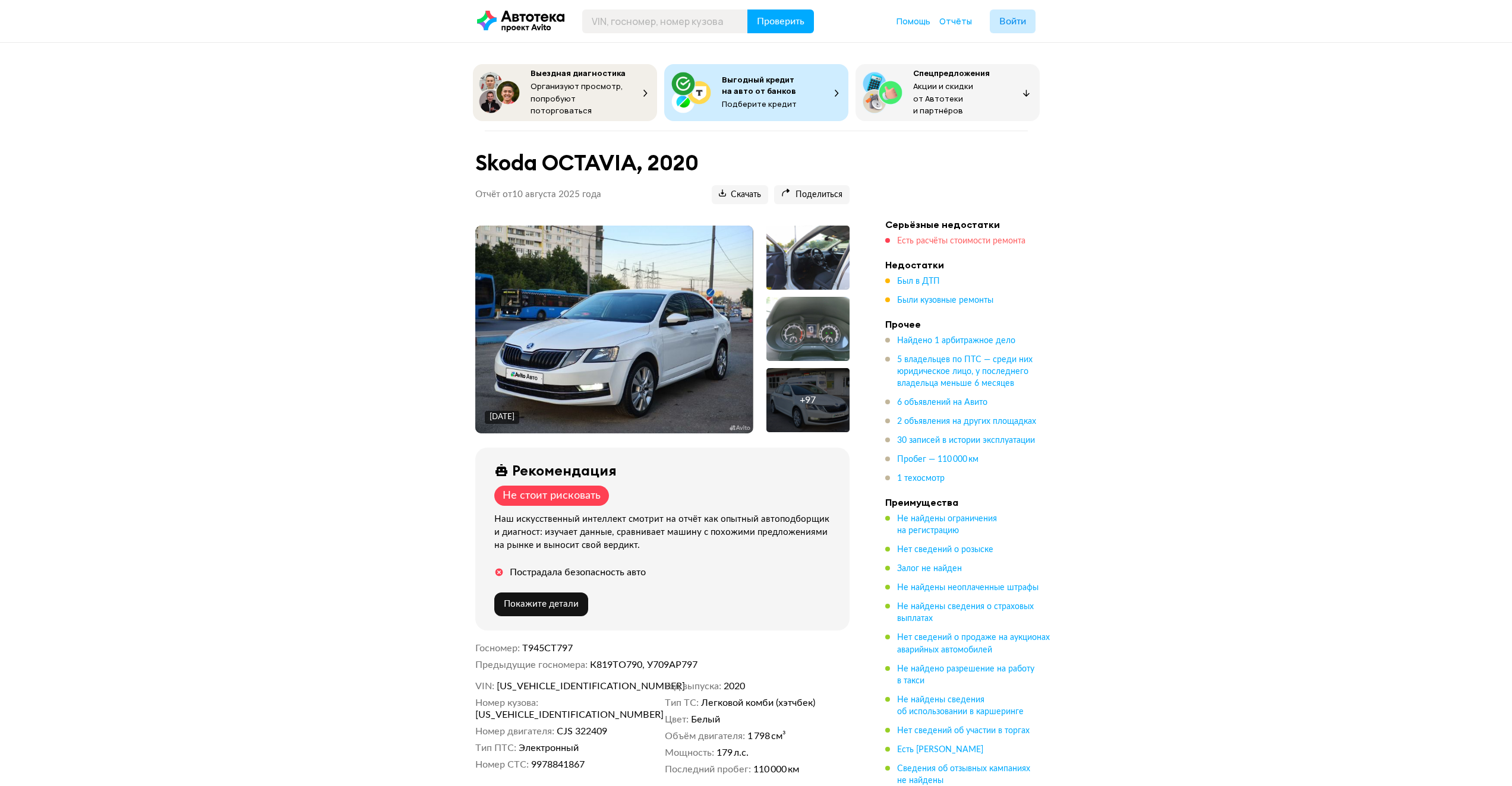
click at [929, 237] on span "Есть расчёты стоимости ремонта" at bounding box center [960, 241] width 128 height 8
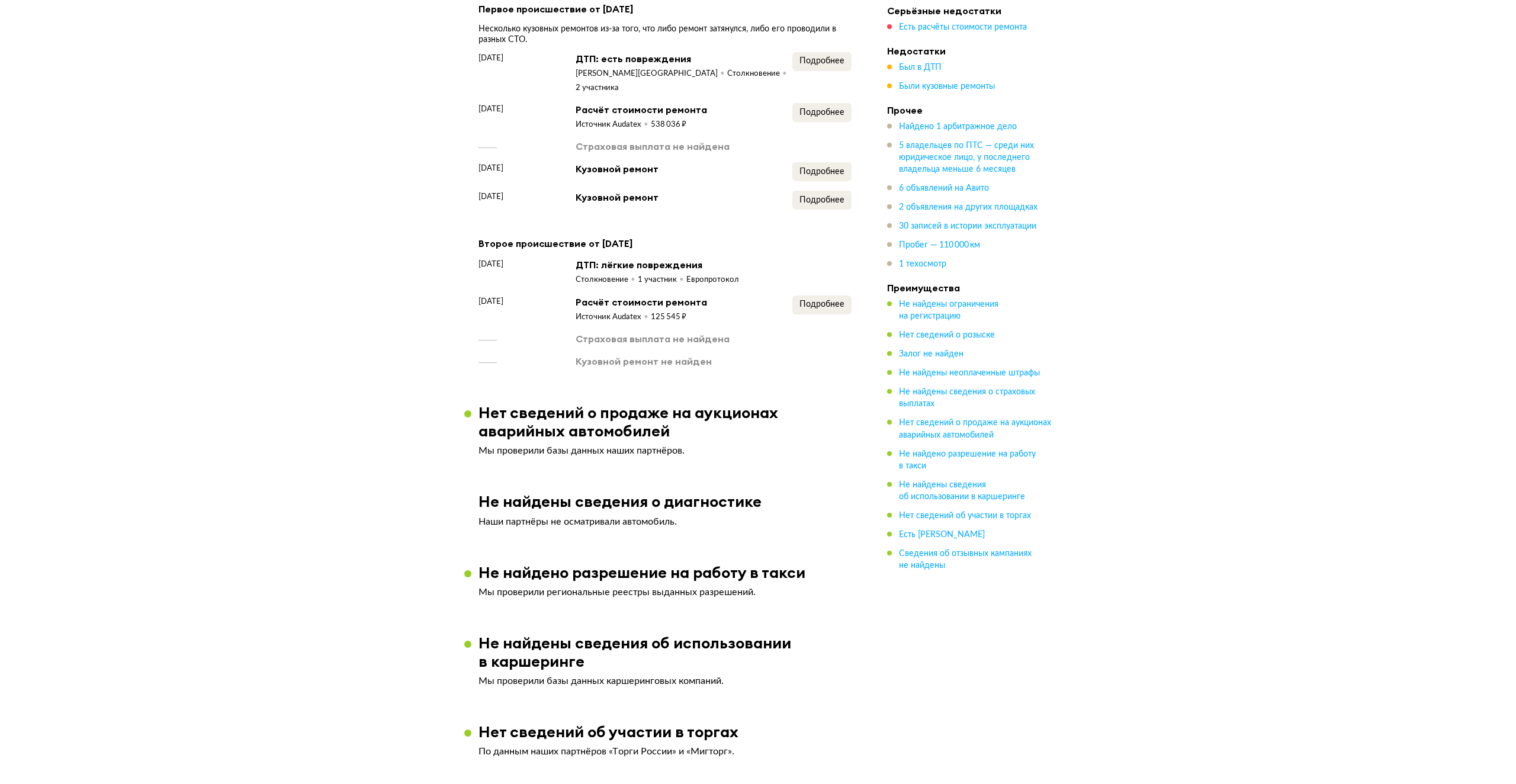
scroll to position [2271, 0]
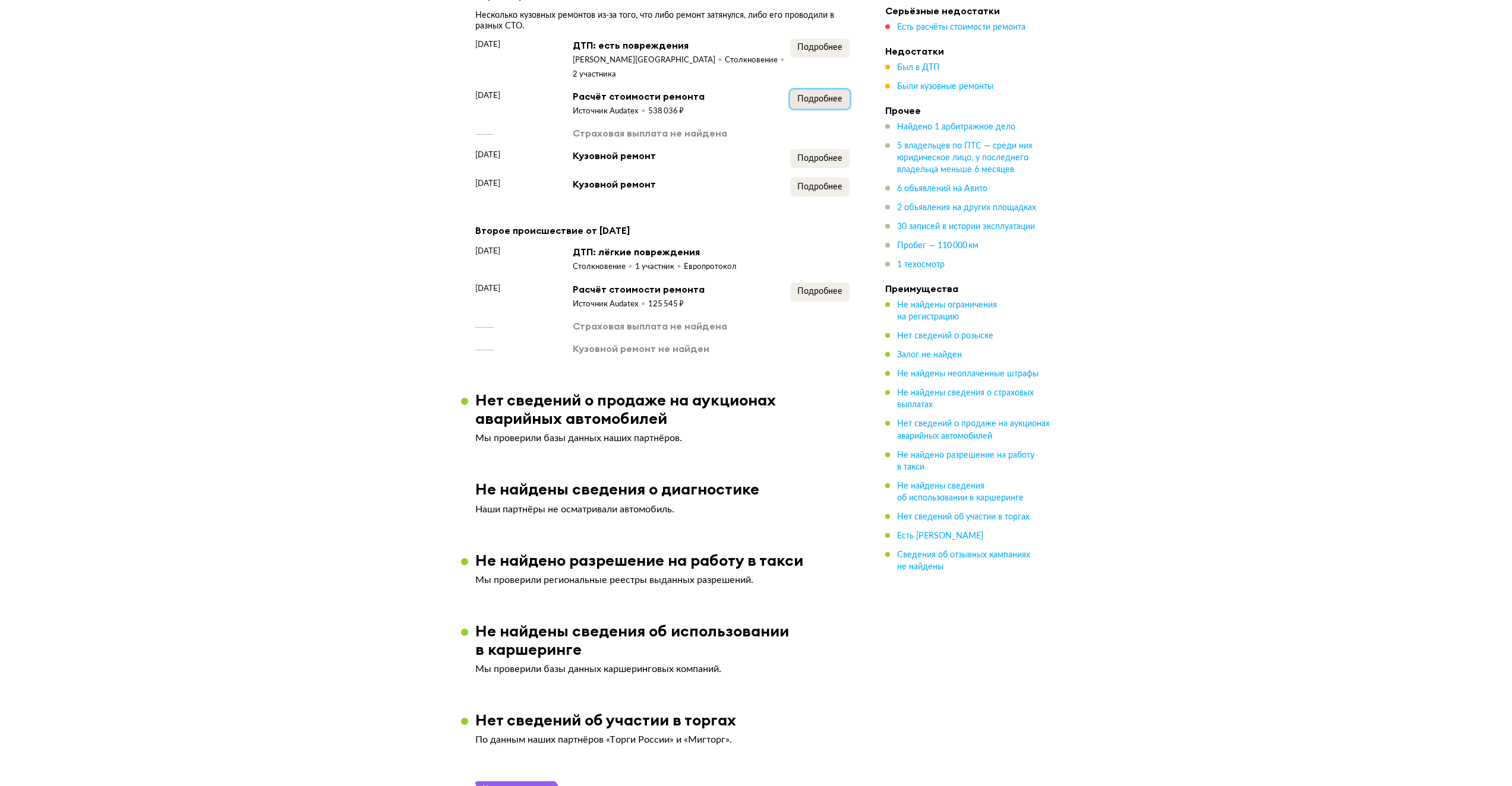
click at [819, 95] on span "Подробнее" at bounding box center [819, 99] width 45 height 8
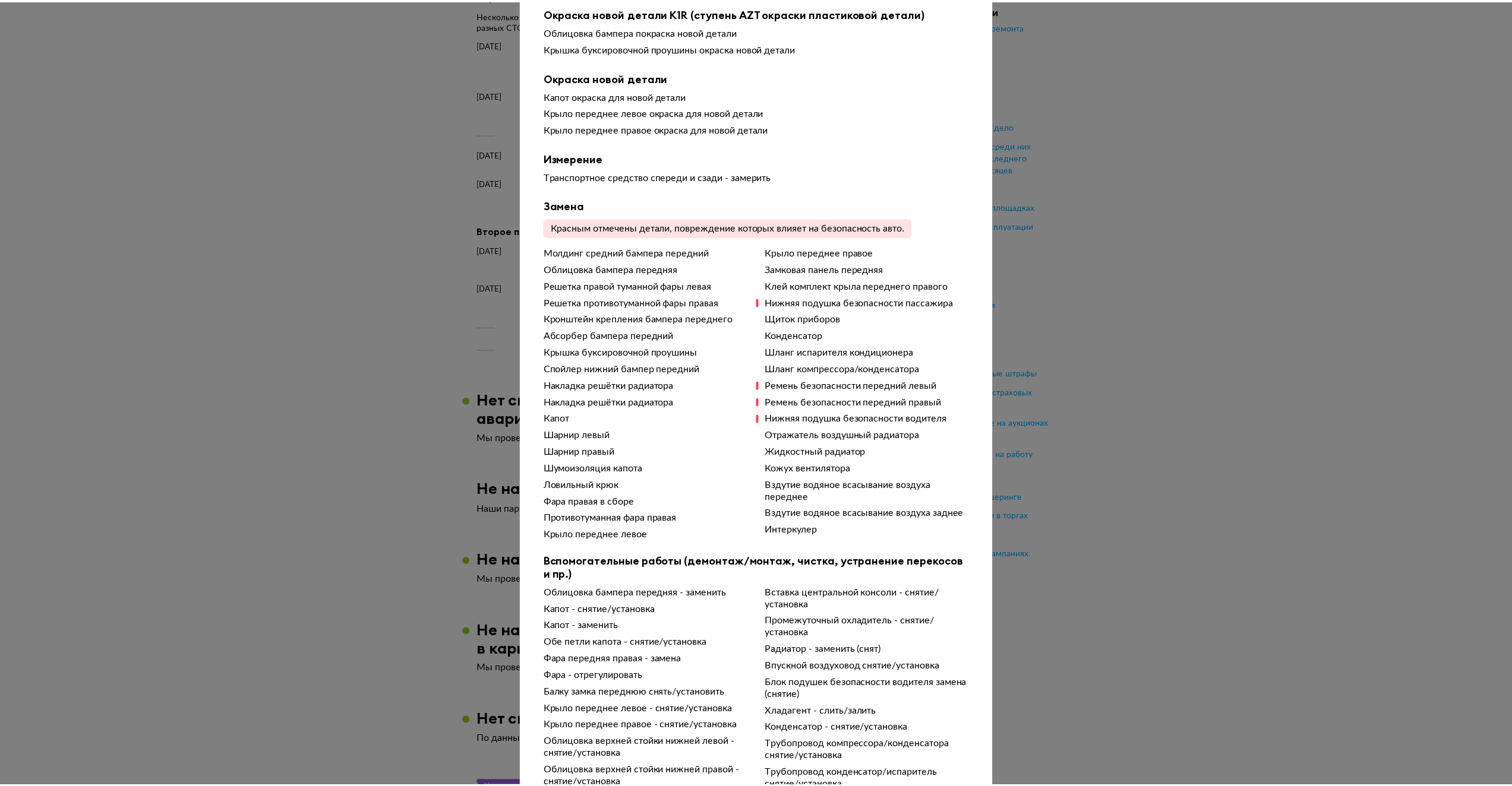
scroll to position [11, 0]
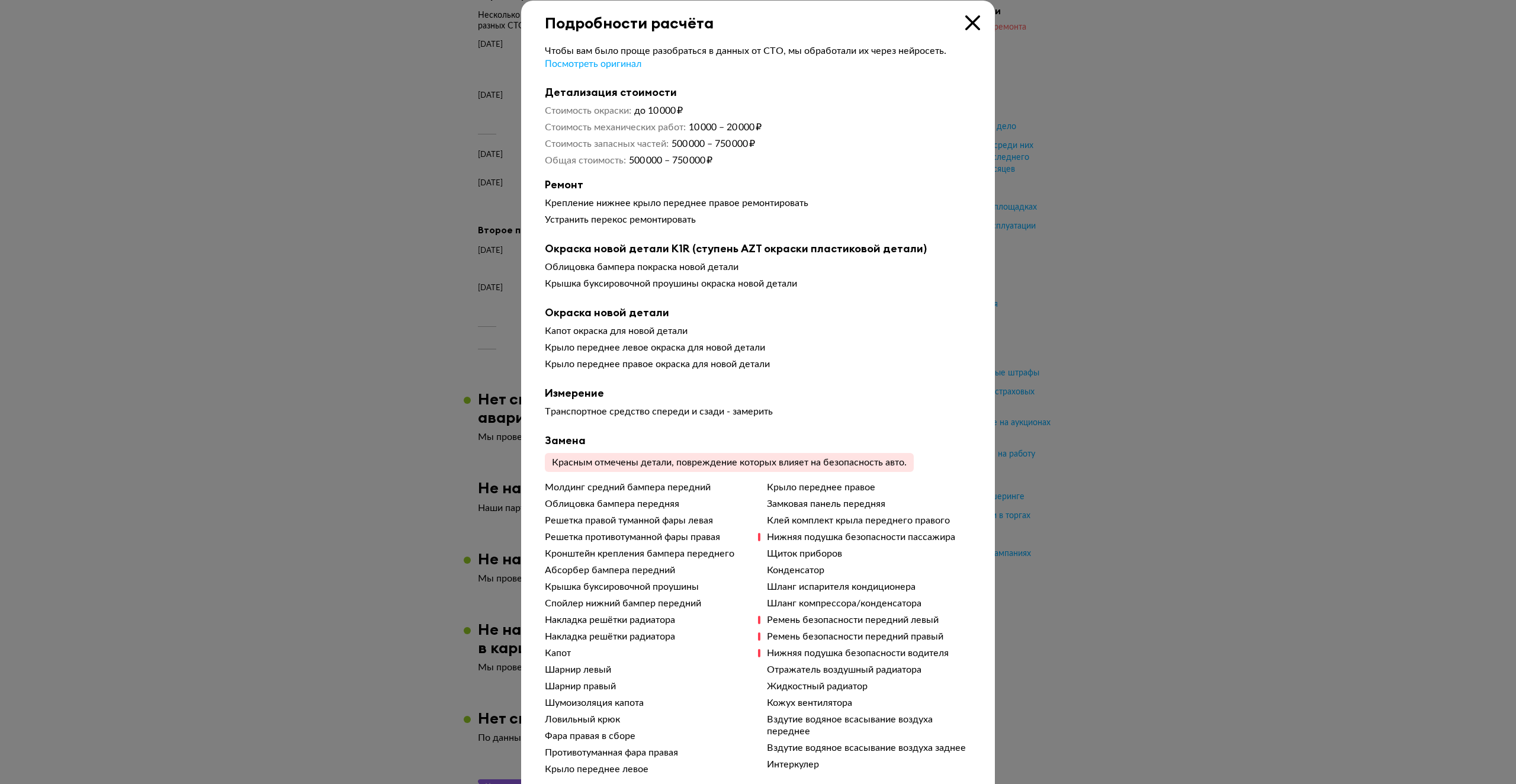
click at [974, 22] on icon at bounding box center [973, 23] width 15 height 15
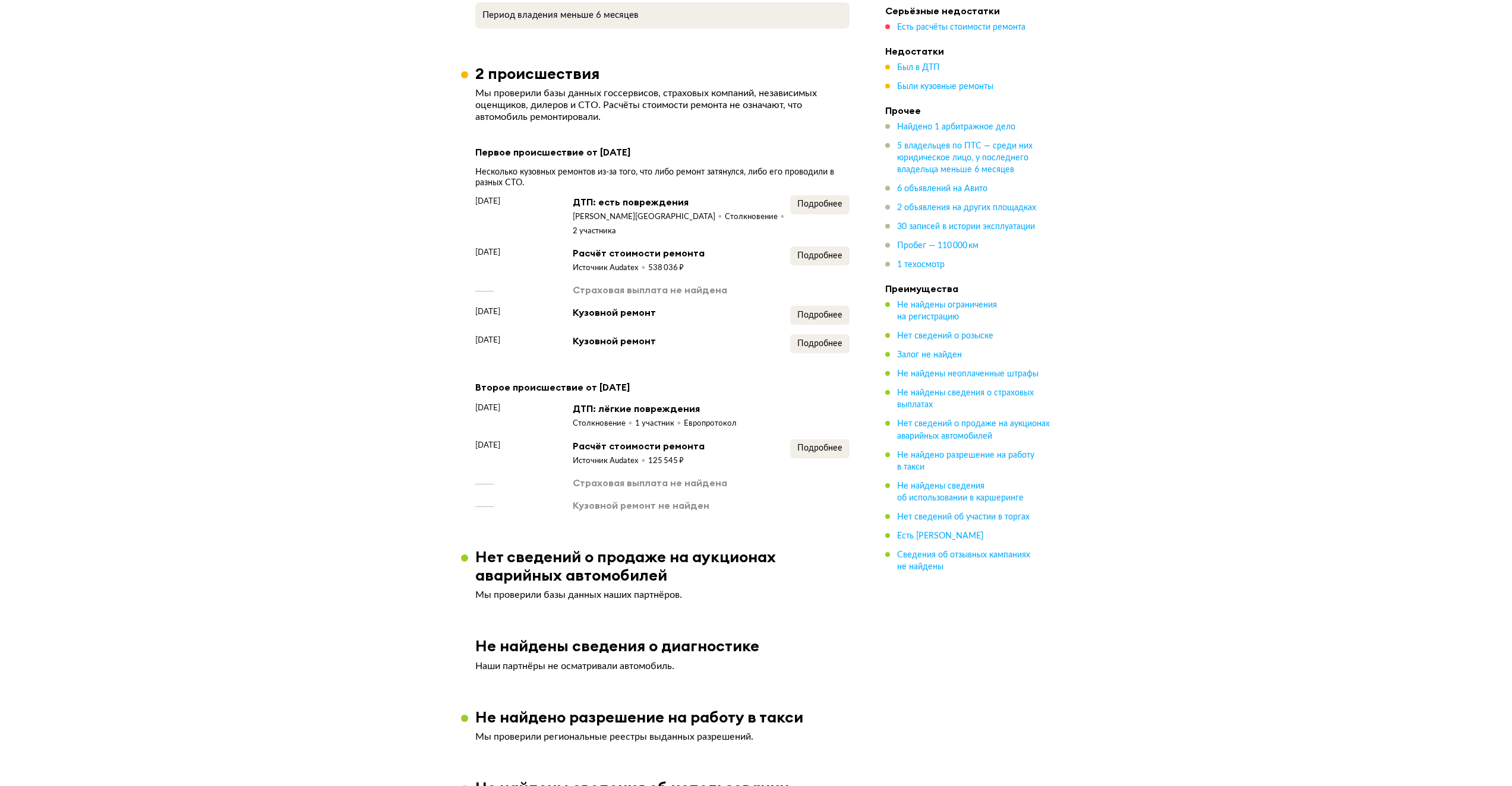
scroll to position [2098, 0]
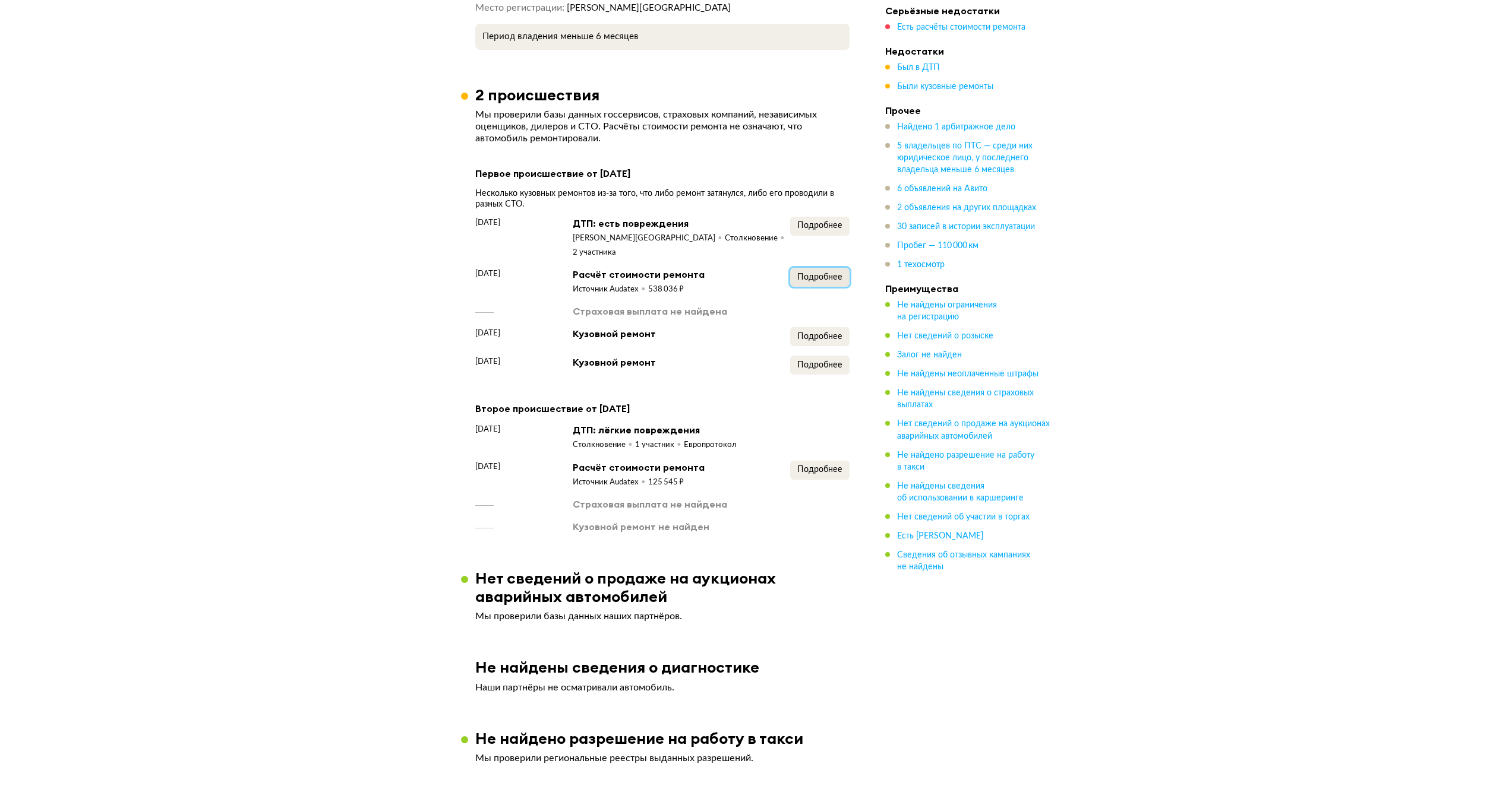
click at [831, 273] on span "Подробнее" at bounding box center [819, 276] width 45 height 8
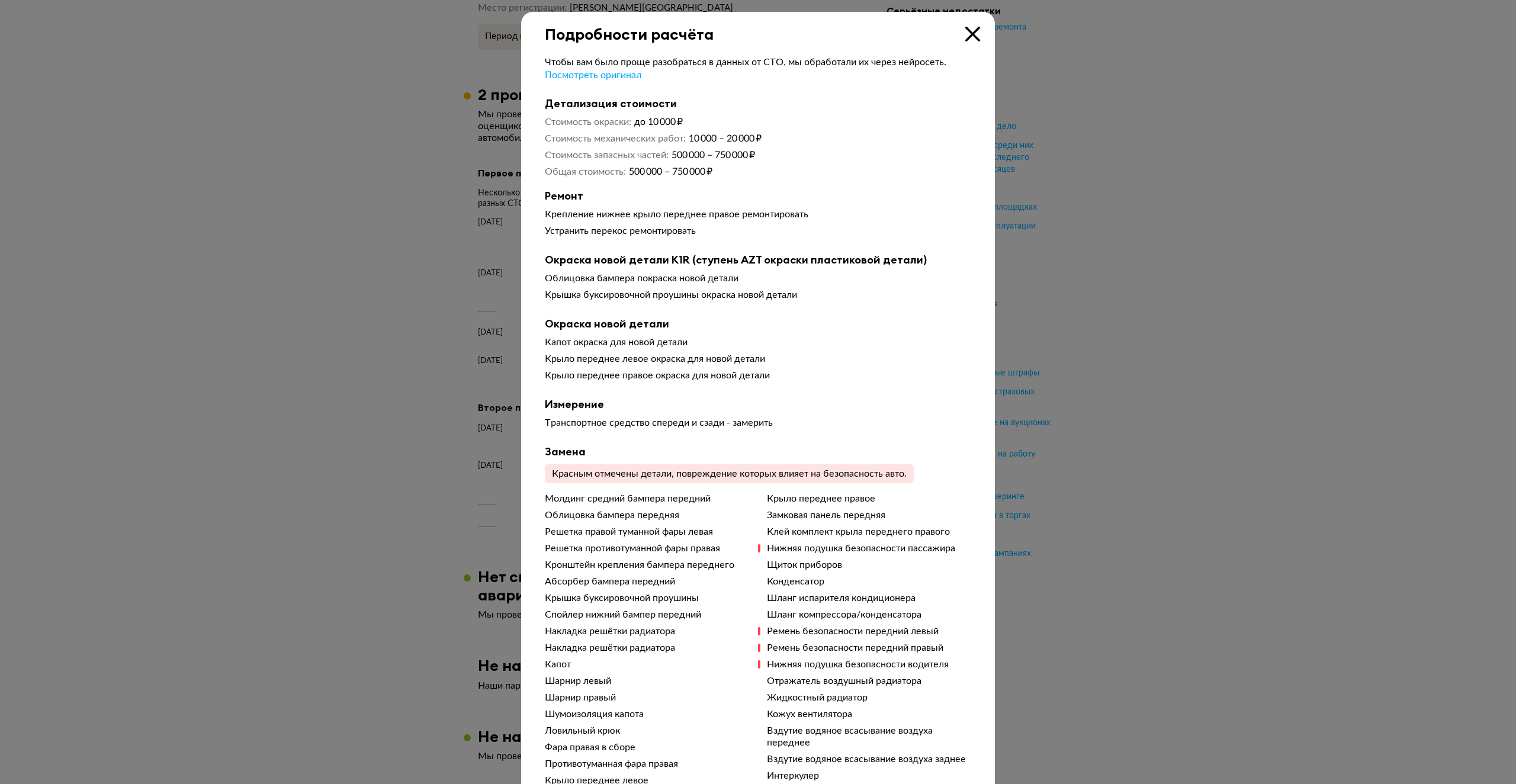
click at [977, 33] on div "Подробности расчёта" at bounding box center [758, 28] width 474 height 31
click at [966, 27] on icon at bounding box center [973, 34] width 15 height 15
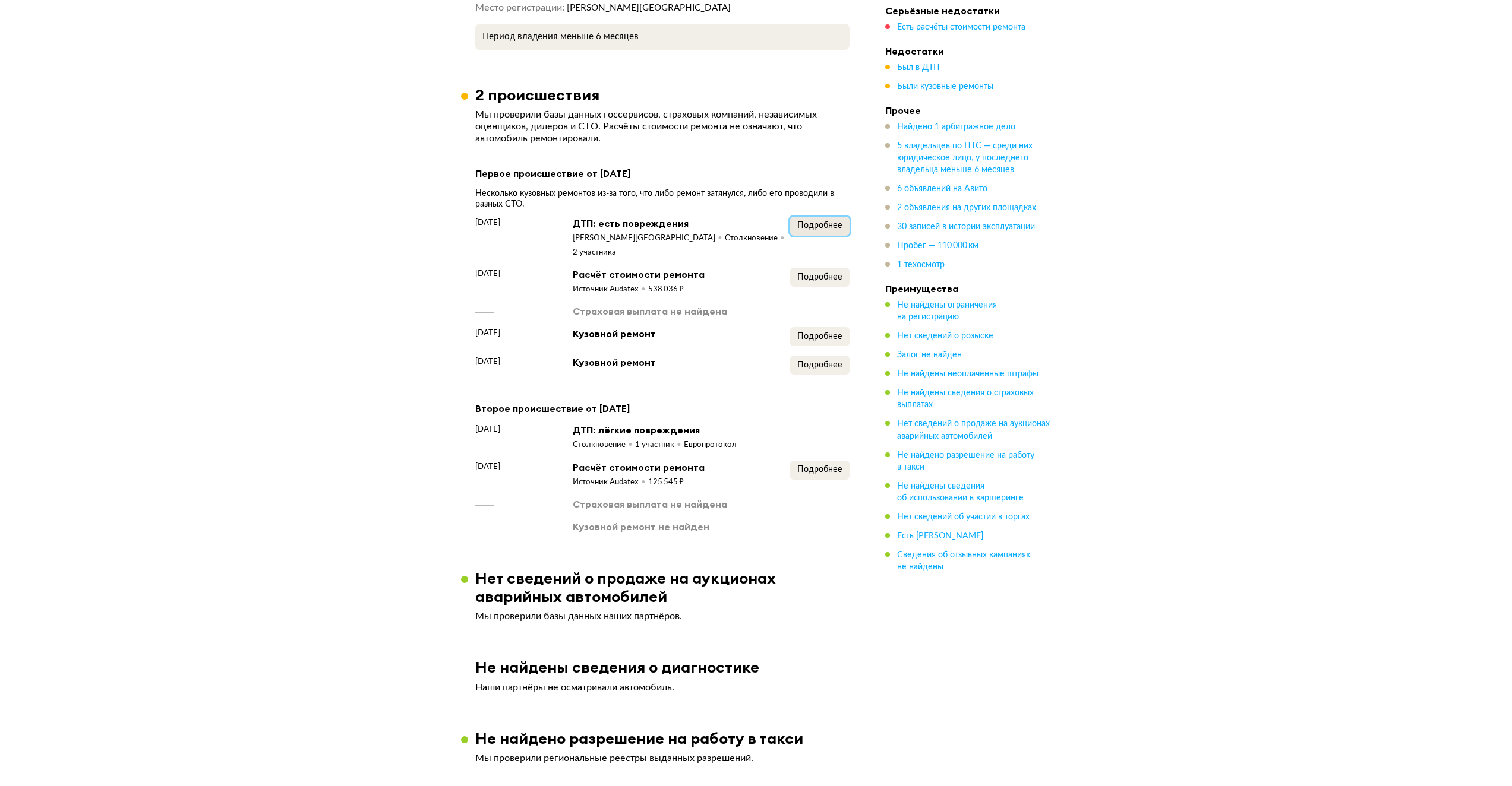
click at [817, 222] on span "Подробнее" at bounding box center [819, 226] width 45 height 8
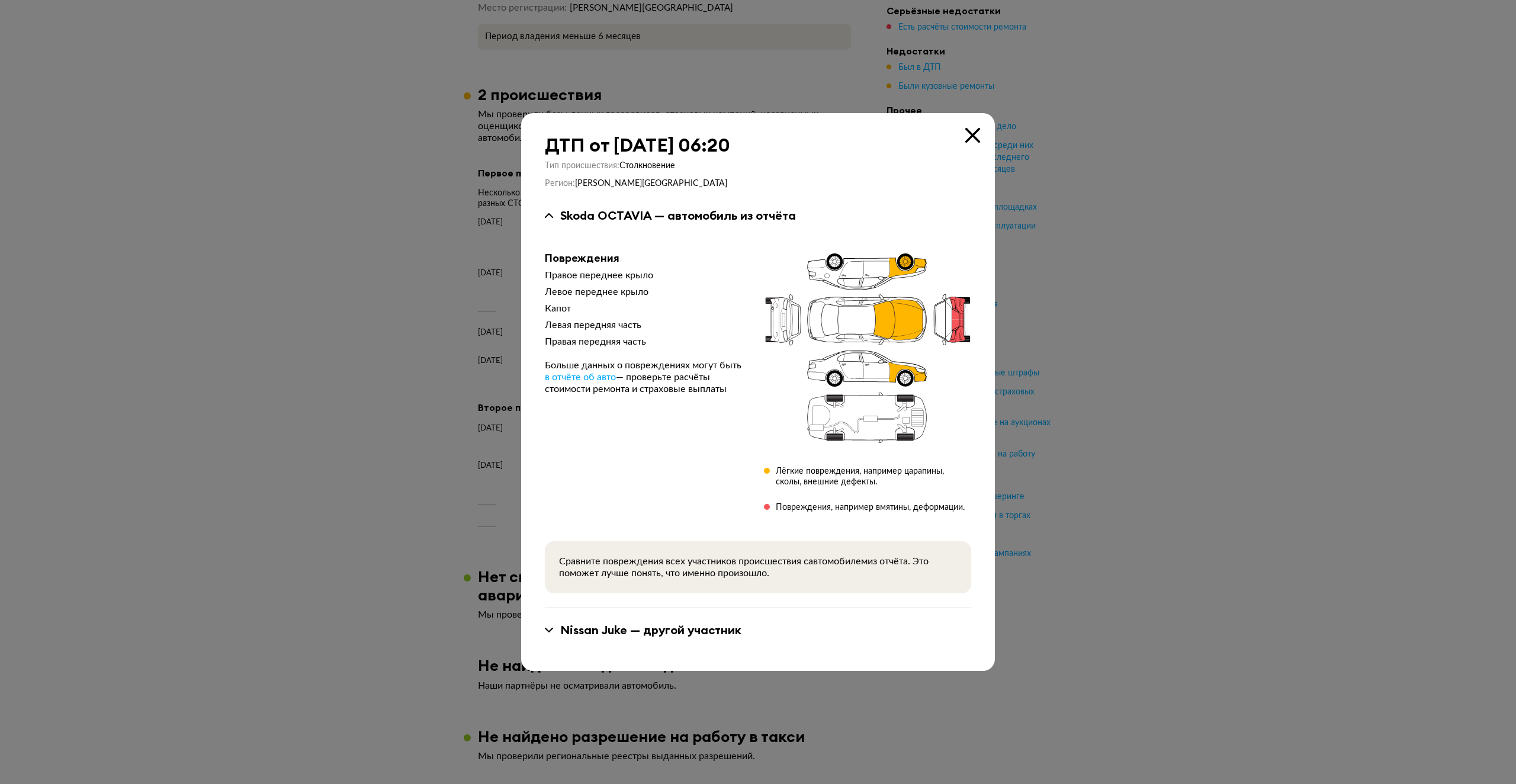
click at [982, 131] on div "ДТП от [DATE] 06:20 Тип происшествия : Столкновение Регион : [PERSON_NAME][GEOG…" at bounding box center [758, 392] width 474 height 558
click at [977, 132] on icon at bounding box center [973, 135] width 15 height 15
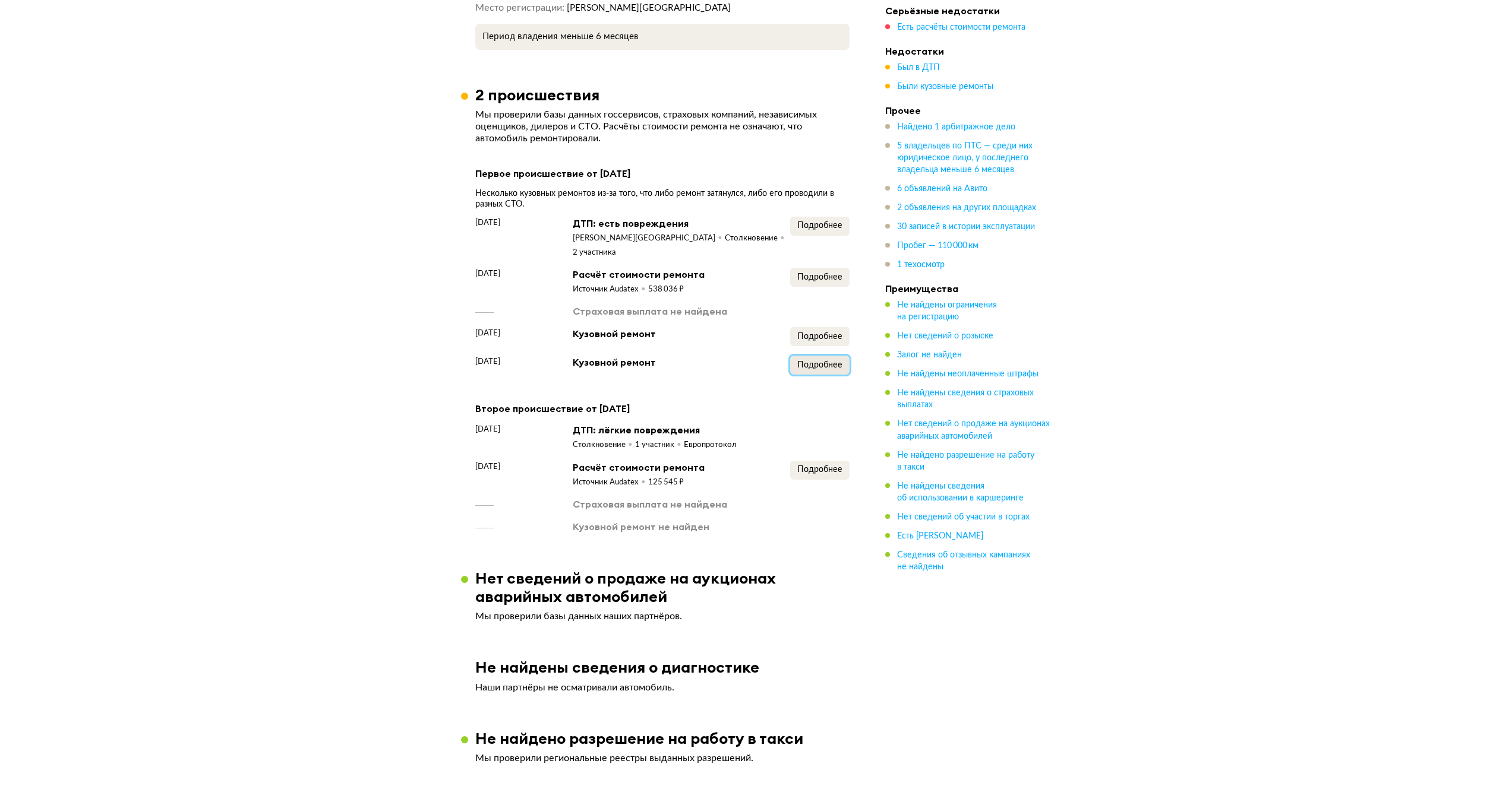
click at [814, 361] on span "Подробнее" at bounding box center [819, 365] width 45 height 8
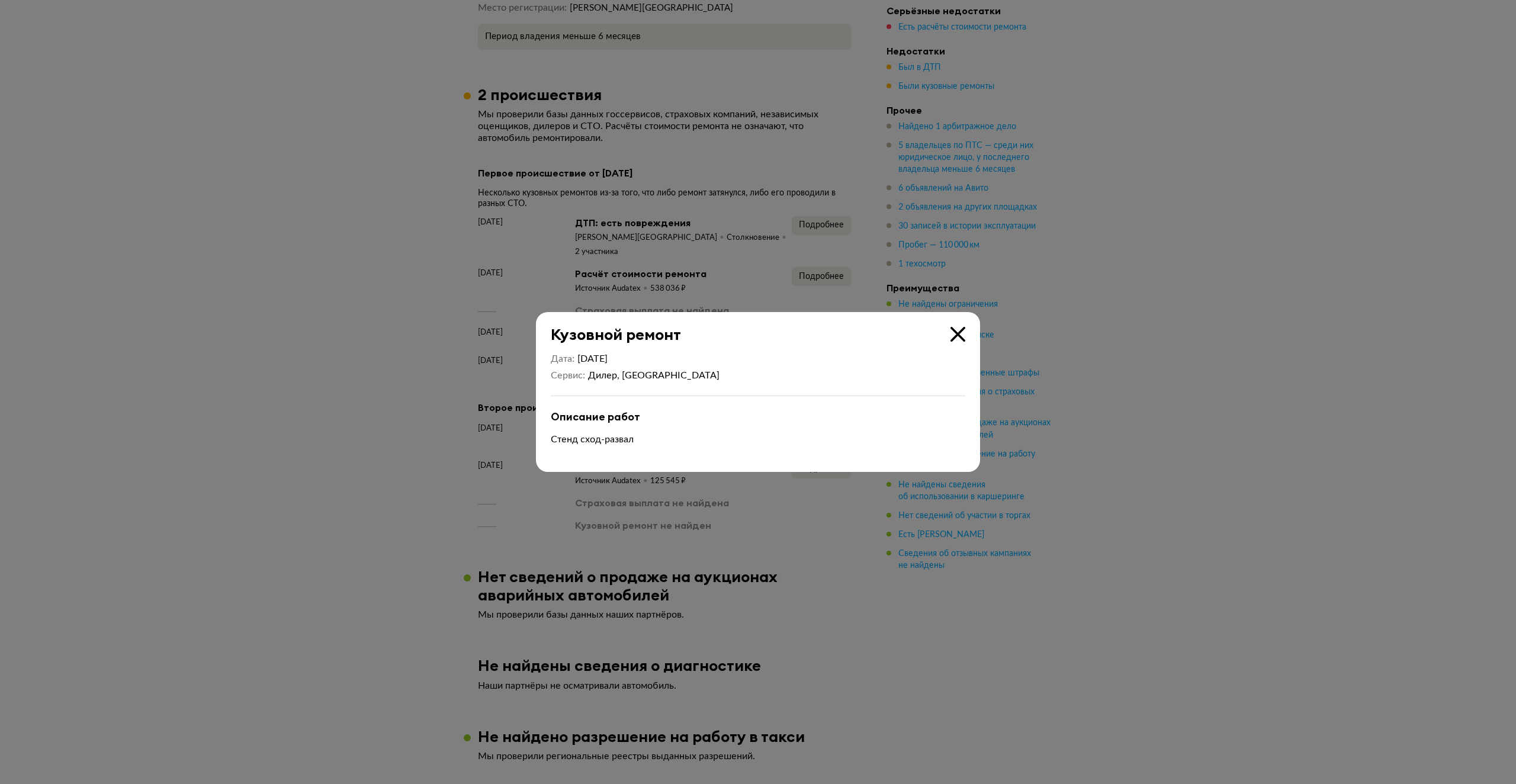
click at [965, 331] on icon at bounding box center [958, 334] width 15 height 15
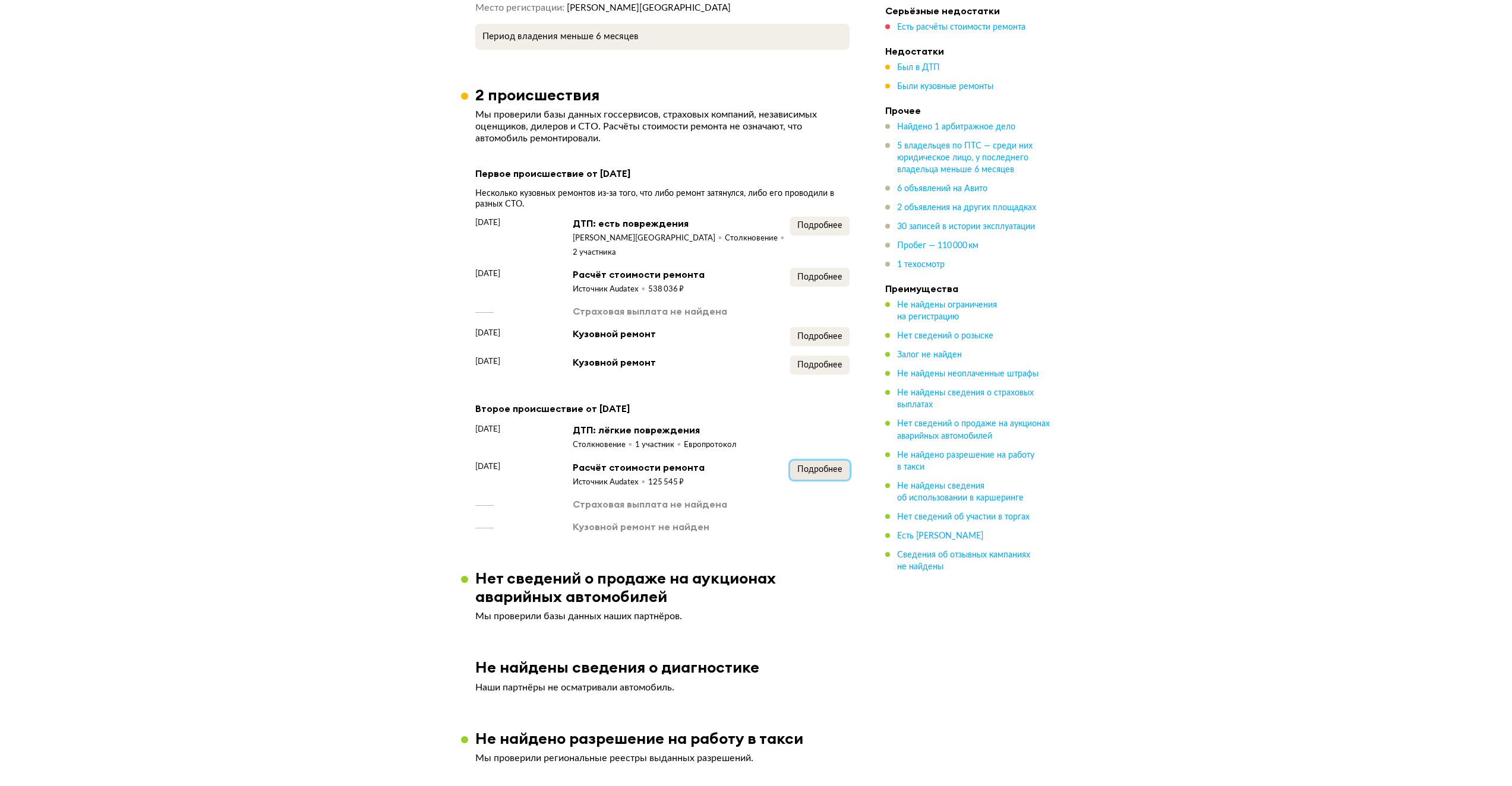
click at [819, 465] on span "Подробнее" at bounding box center [819, 469] width 45 height 8
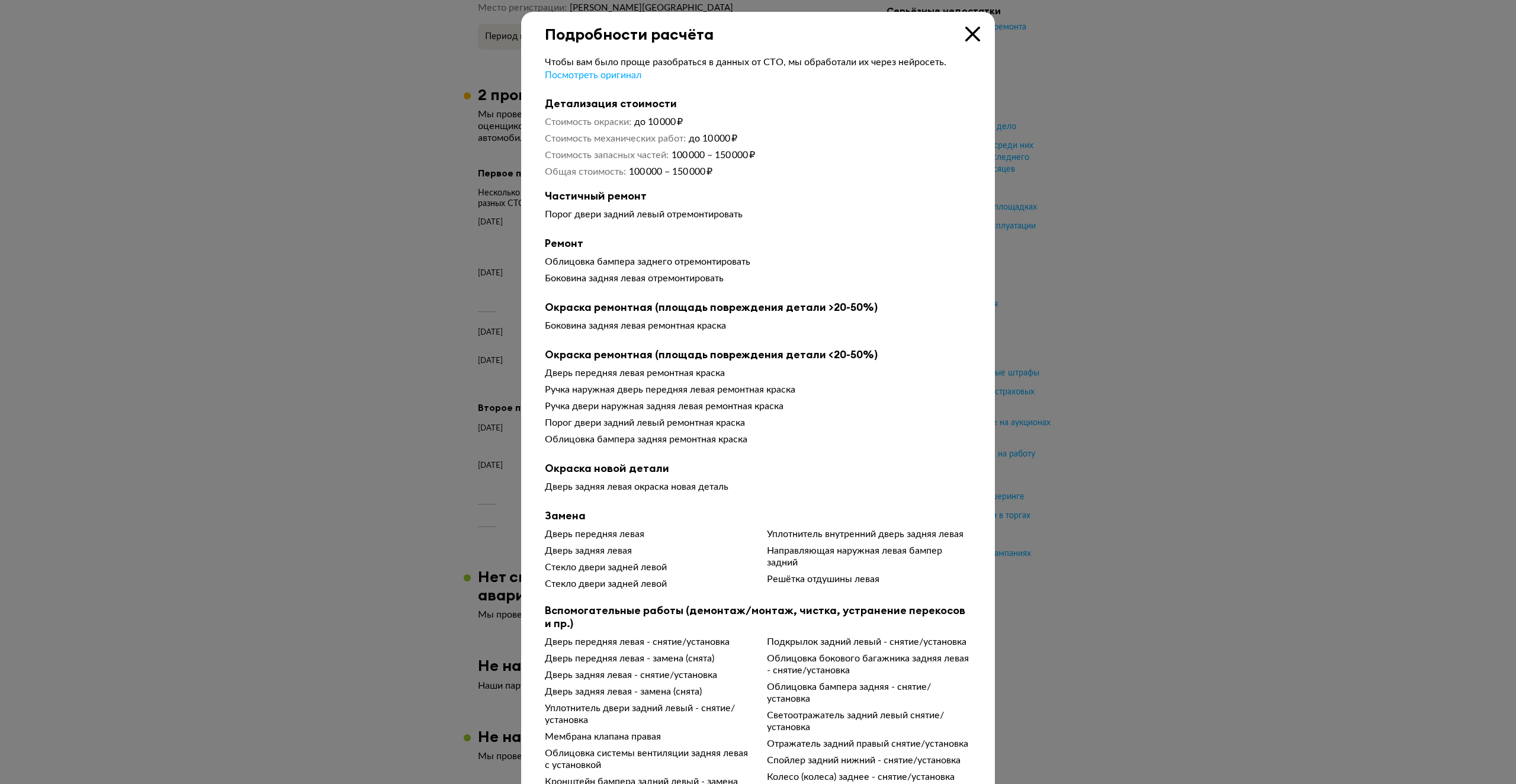
click at [1071, 247] on div at bounding box center [758, 392] width 1516 height 784
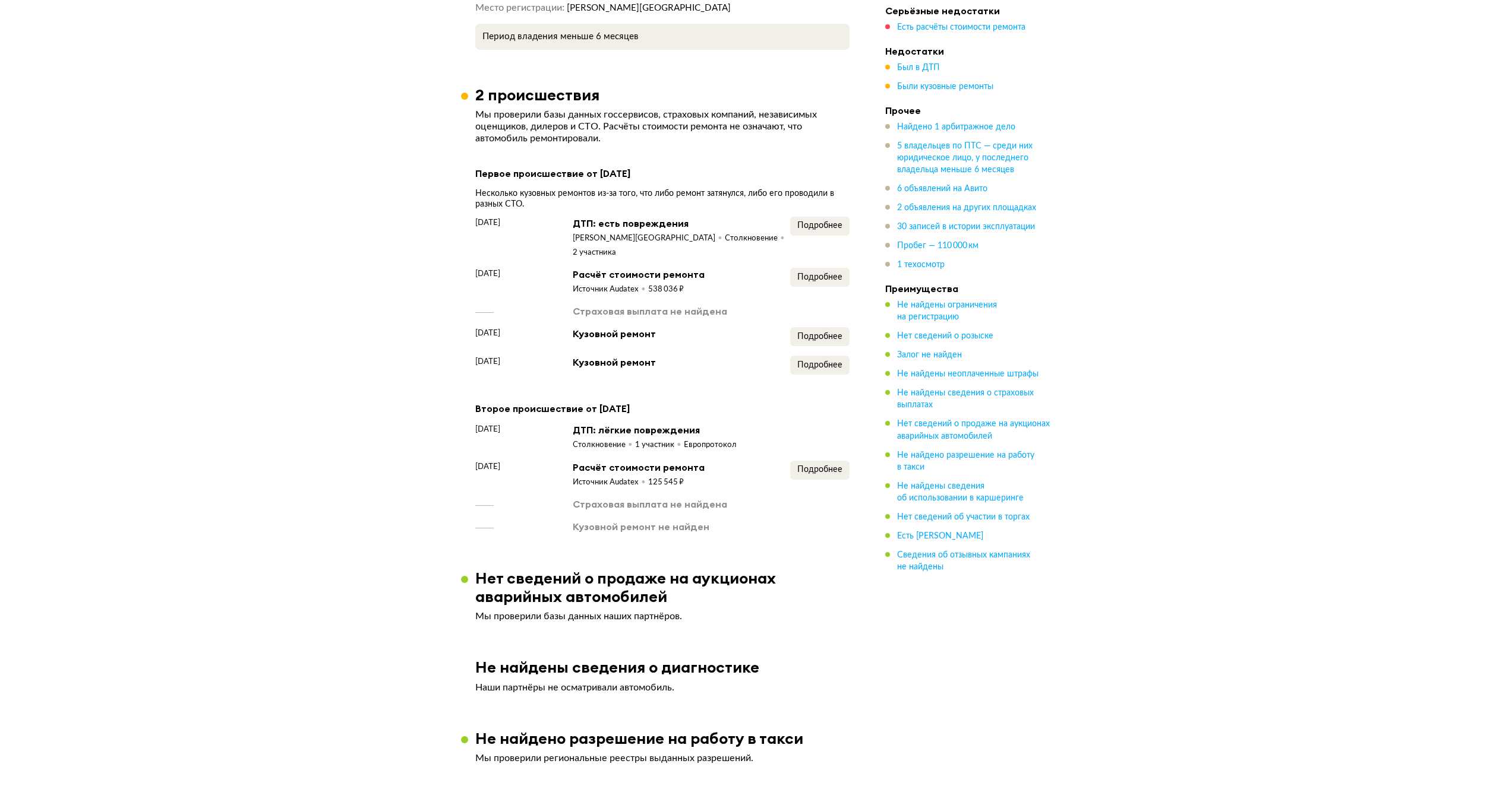
click at [1019, 246] on div "Пробег — 110 000 км" at bounding box center [969, 246] width 166 height 12
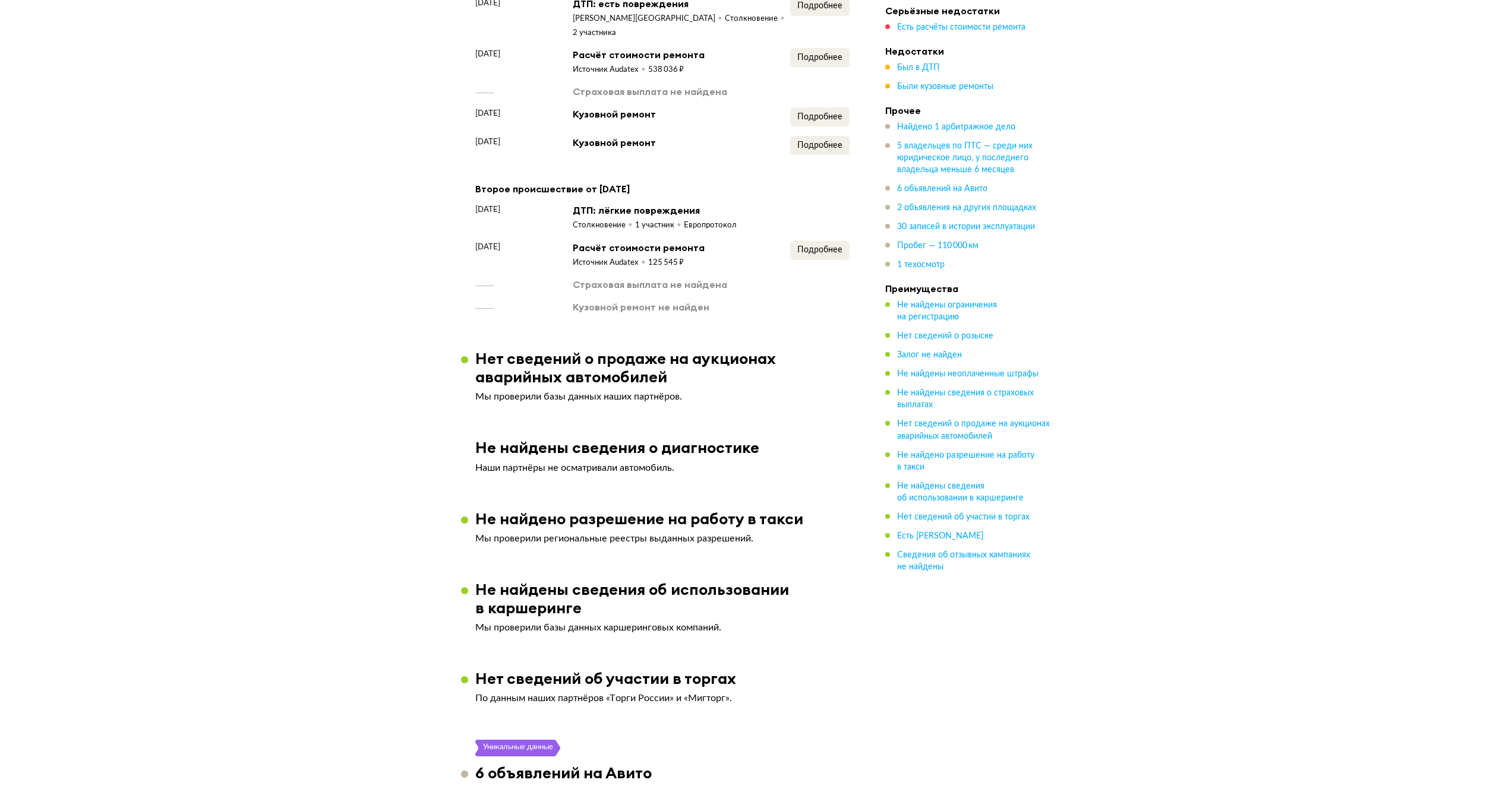
drag, startPoint x: 1019, startPoint y: 246, endPoint x: 1013, endPoint y: 251, distance: 7.8
click at [1014, 250] on div "Пробег — 110 000 км" at bounding box center [969, 246] width 166 height 12
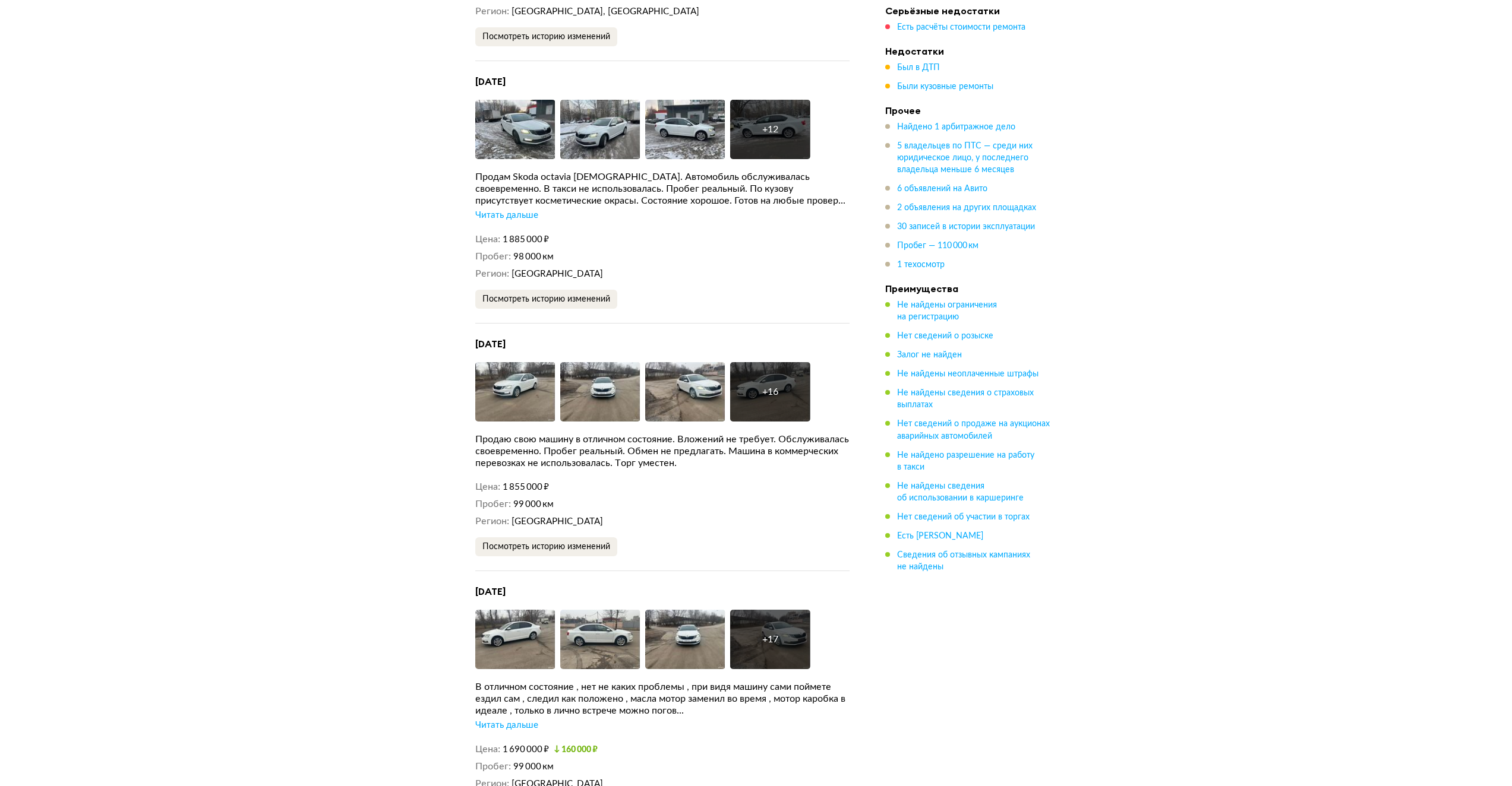
drag, startPoint x: 1005, startPoint y: 264, endPoint x: 1007, endPoint y: 275, distance: 11.2
click at [1005, 270] on div "1 техосмотр" at bounding box center [969, 264] width 166 height 12
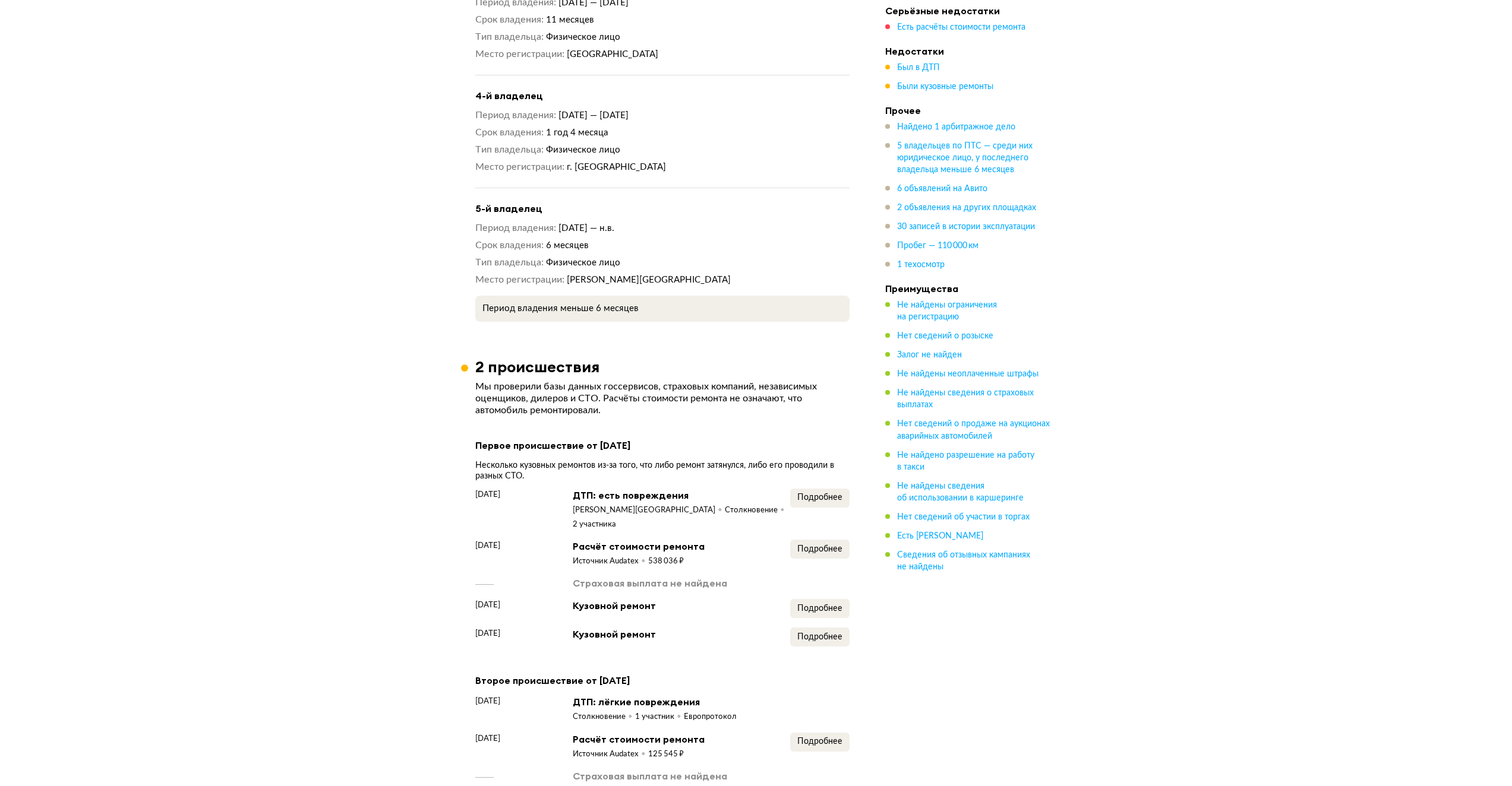
scroll to position [0, 0]
